Goal: Task Accomplishment & Management: Use online tool/utility

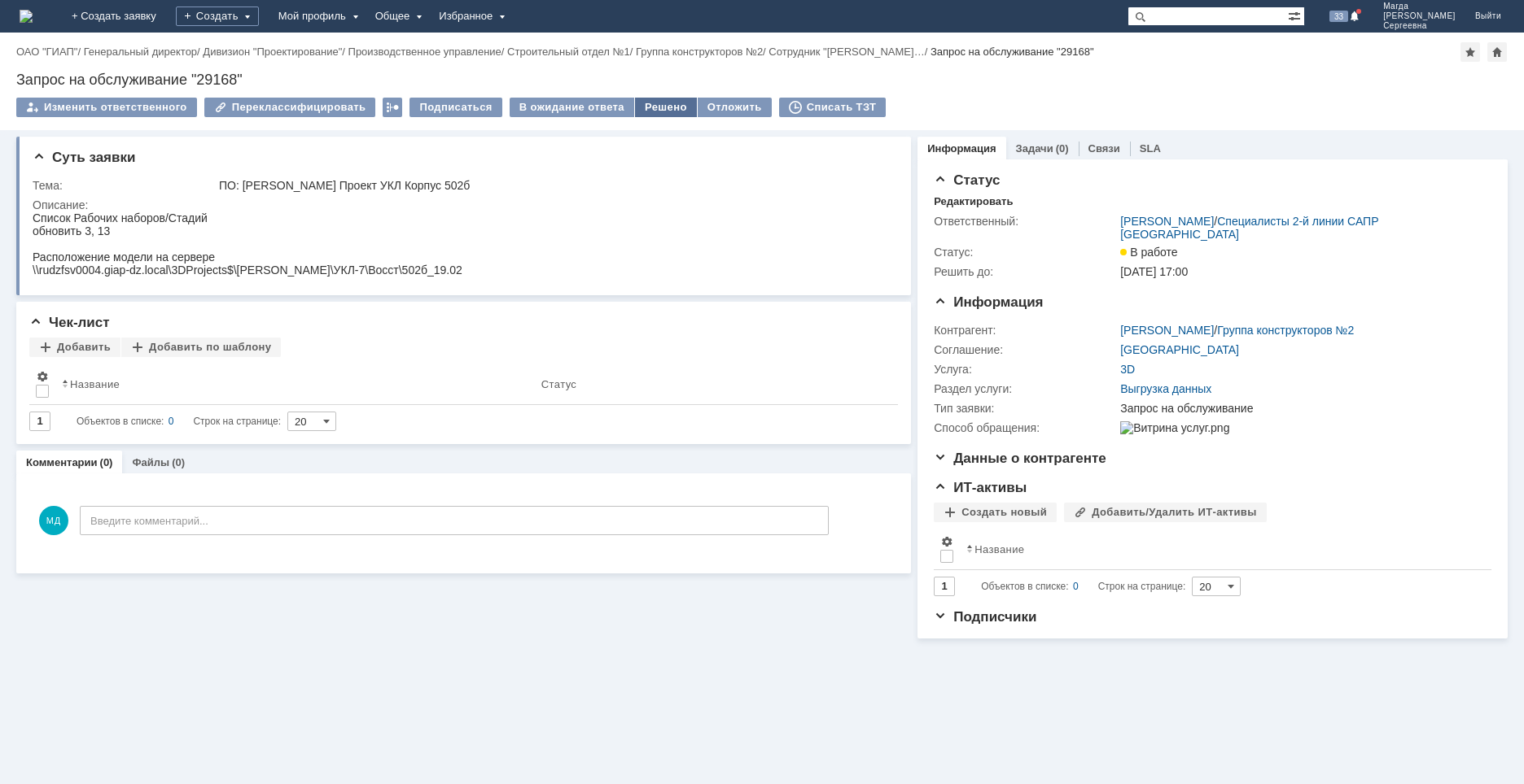
click at [656, 104] on div "Решено" at bounding box center [665, 107] width 62 height 19
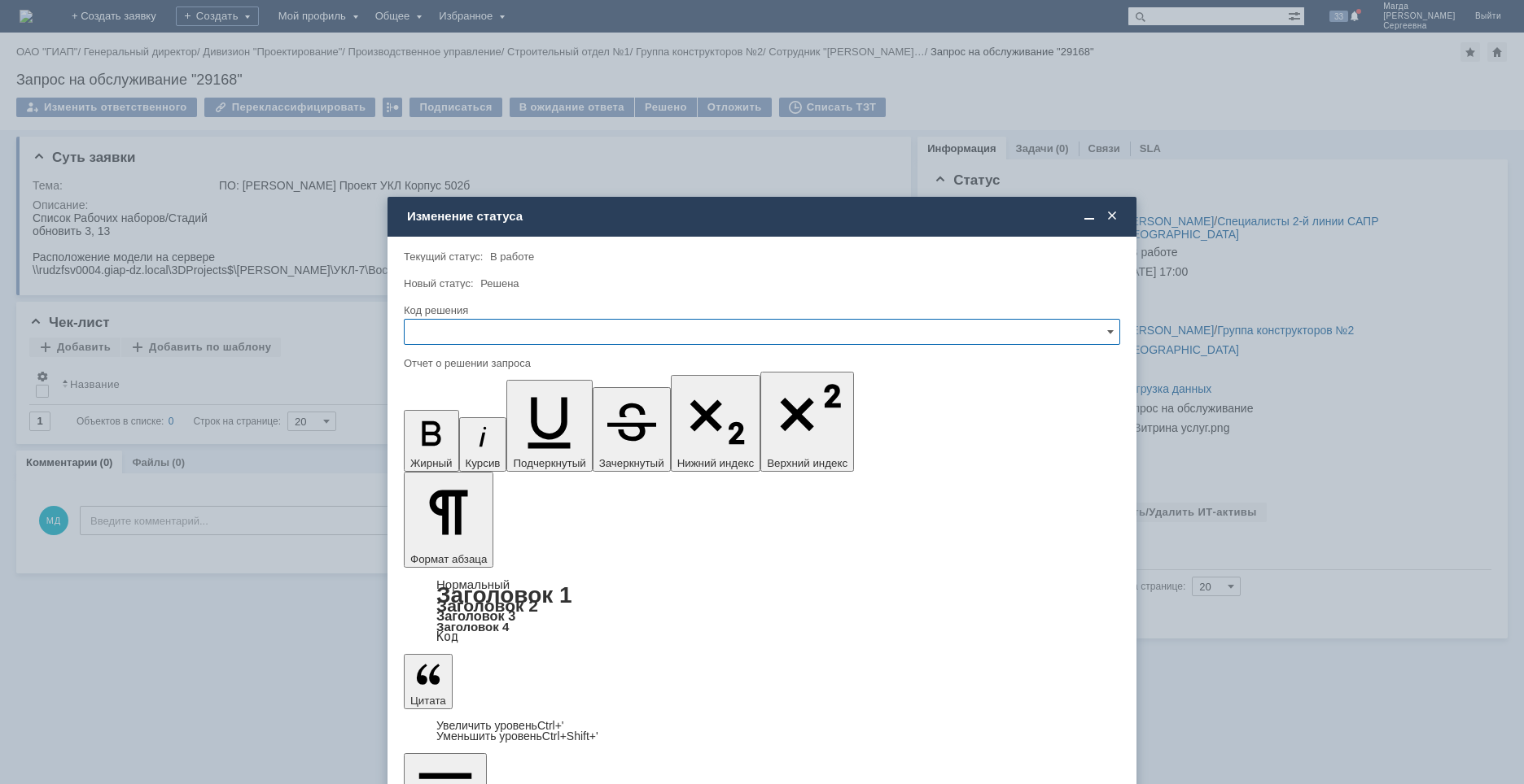
click at [515, 328] on input "text" at bounding box center [762, 332] width 717 height 26
drag, startPoint x: 440, startPoint y: 442, endPoint x: 42, endPoint y: 118, distance: 513.2
click at [440, 442] on span "Решено" at bounding box center [762, 442] width 695 height 13
type input "Решено"
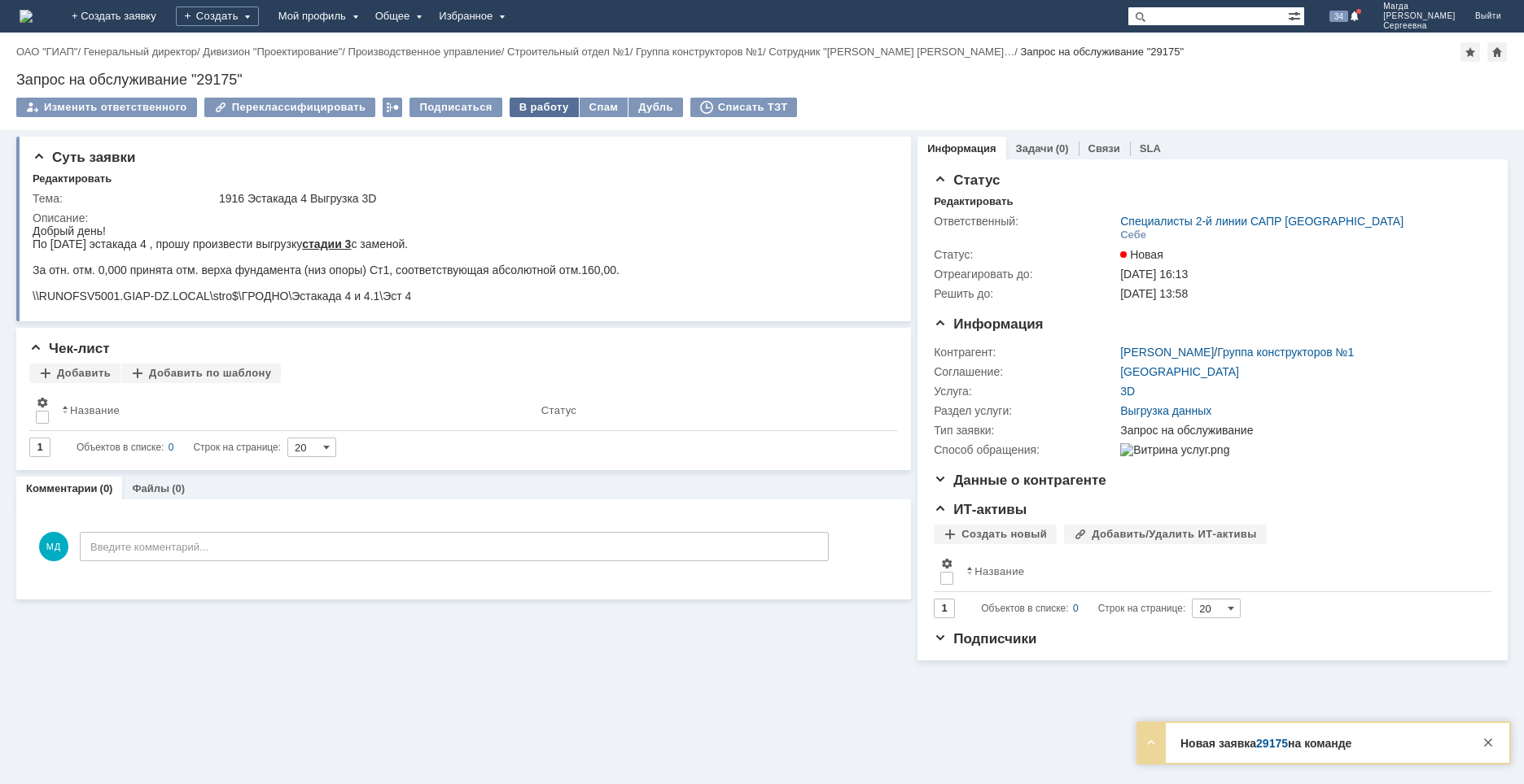
click at [535, 106] on div "В работу" at bounding box center [544, 107] width 70 height 19
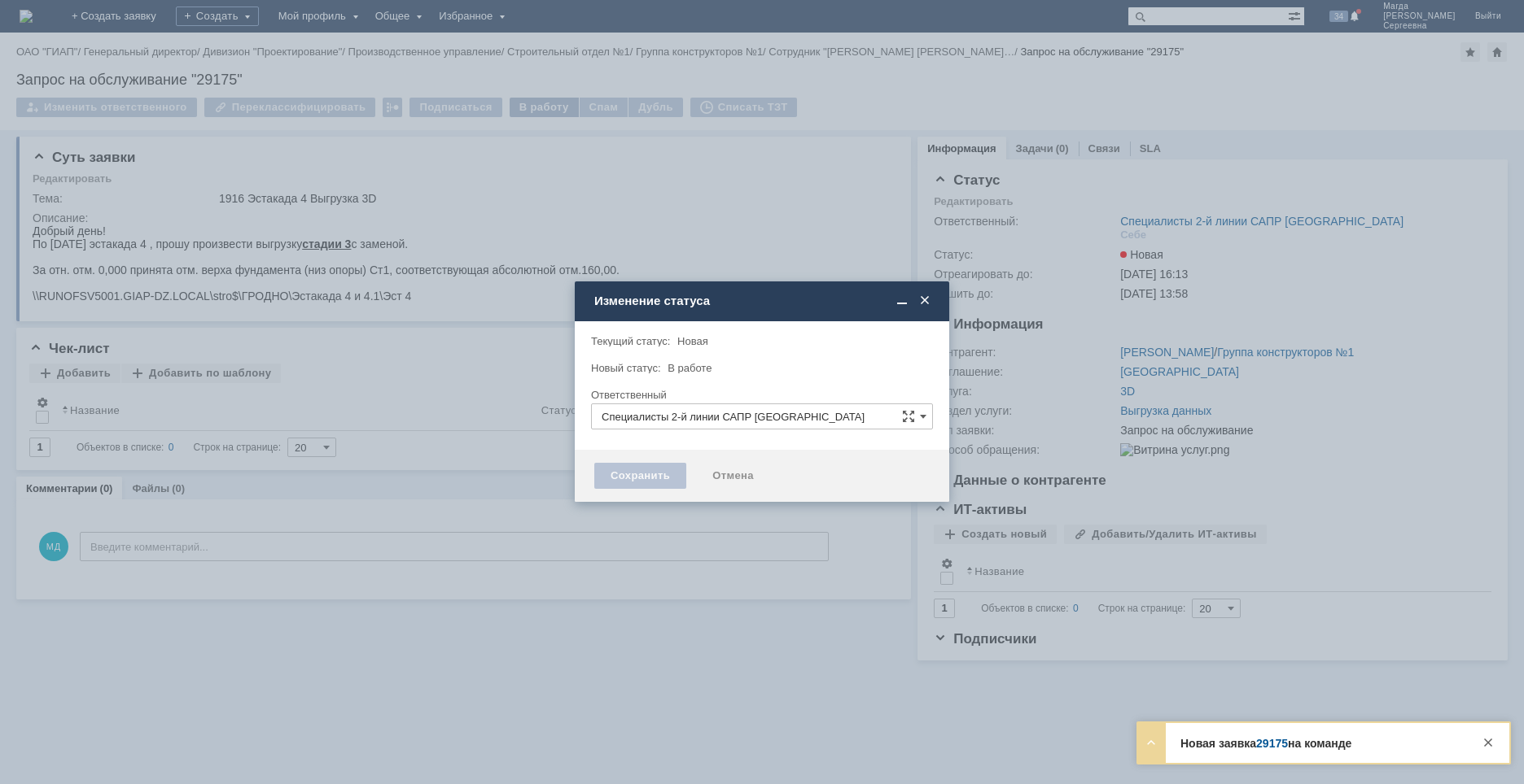
type input "[PERSON_NAME]"
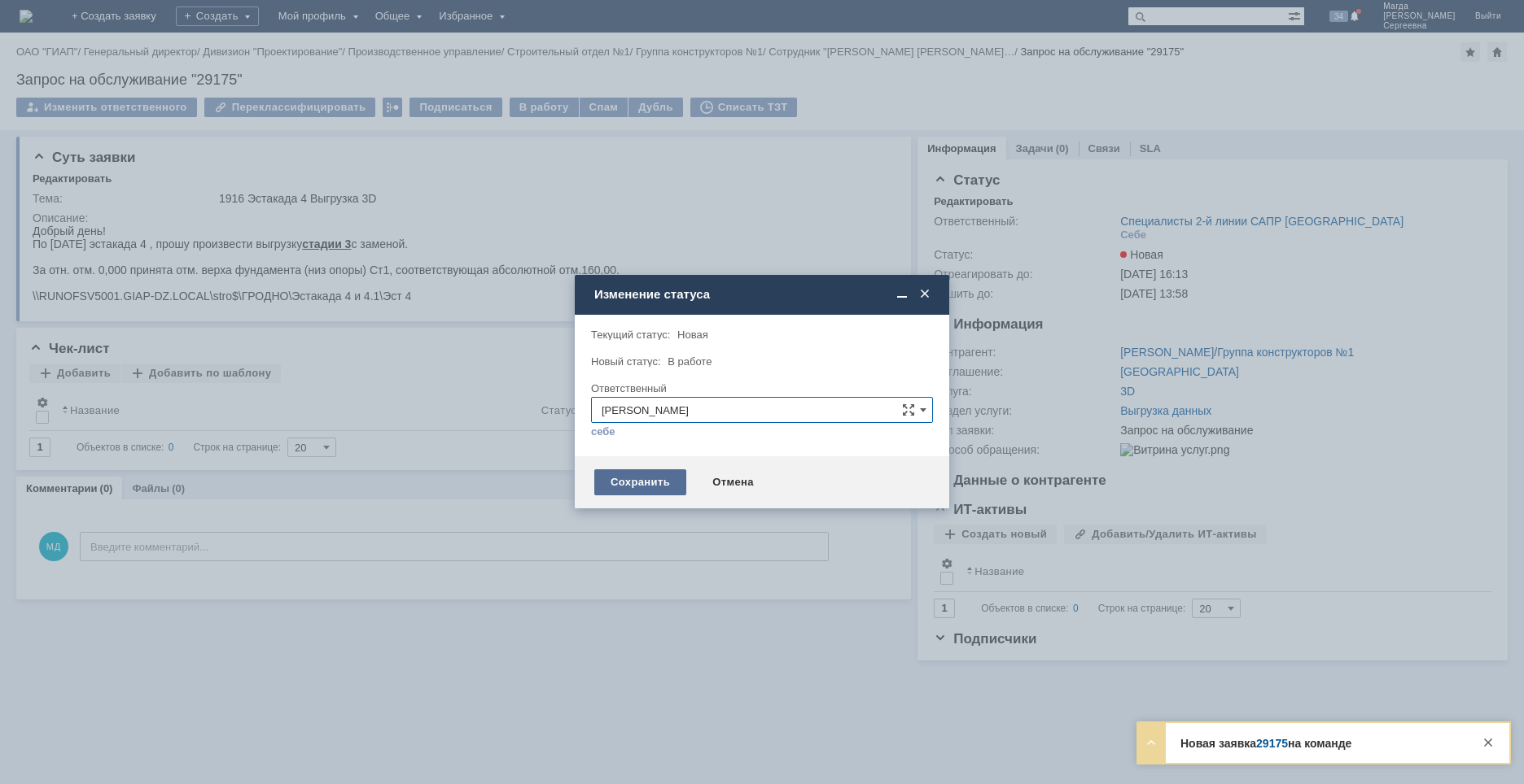
click at [665, 477] on div "Сохранить" at bounding box center [640, 483] width 92 height 26
